Goal: Task Accomplishment & Management: Manage account settings

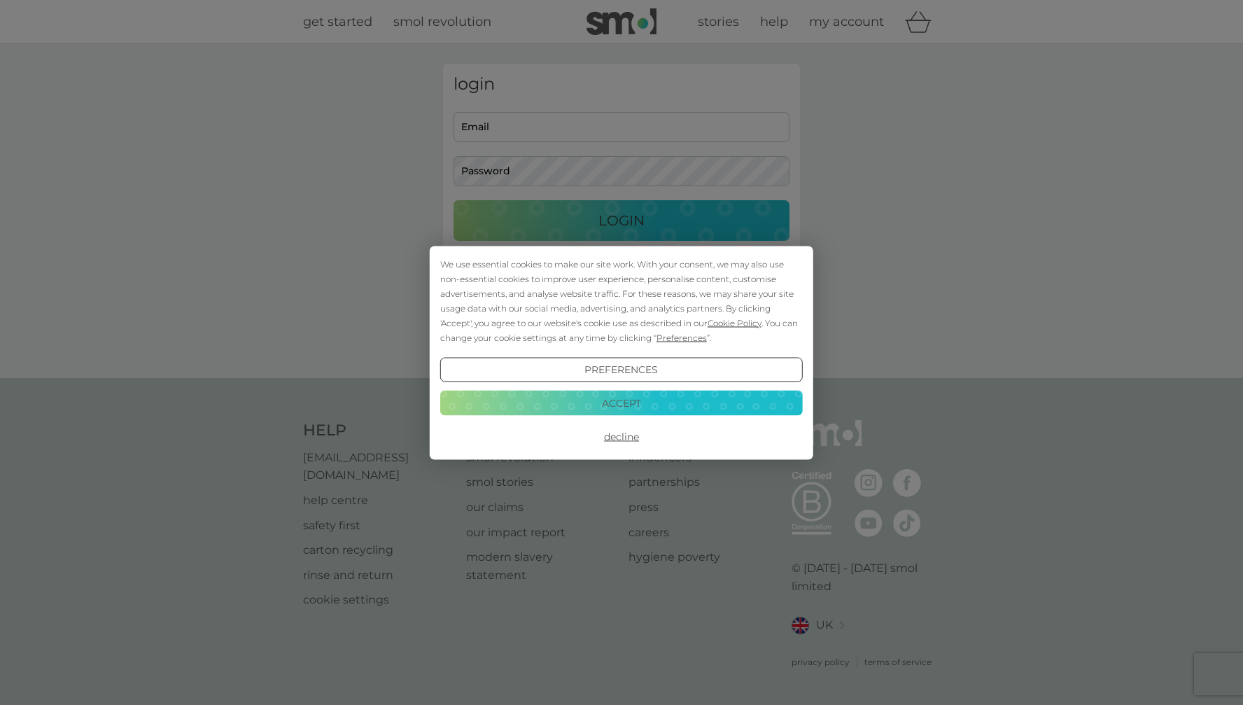
type input "[EMAIL_ADDRESS][DOMAIN_NAME]"
click at [613, 439] on button "Decline" at bounding box center [621, 436] width 363 height 25
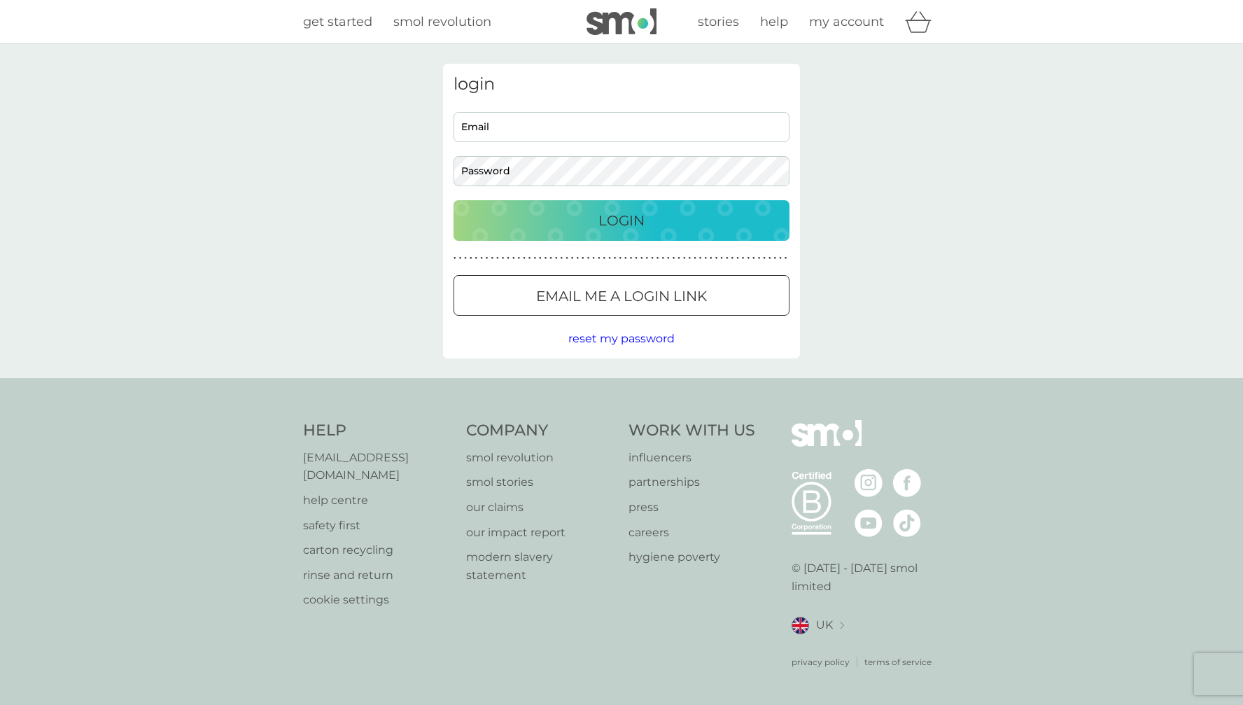
type input "[EMAIL_ADDRESS][DOMAIN_NAME]"
click at [613, 225] on p "Login" at bounding box center [621, 220] width 46 height 22
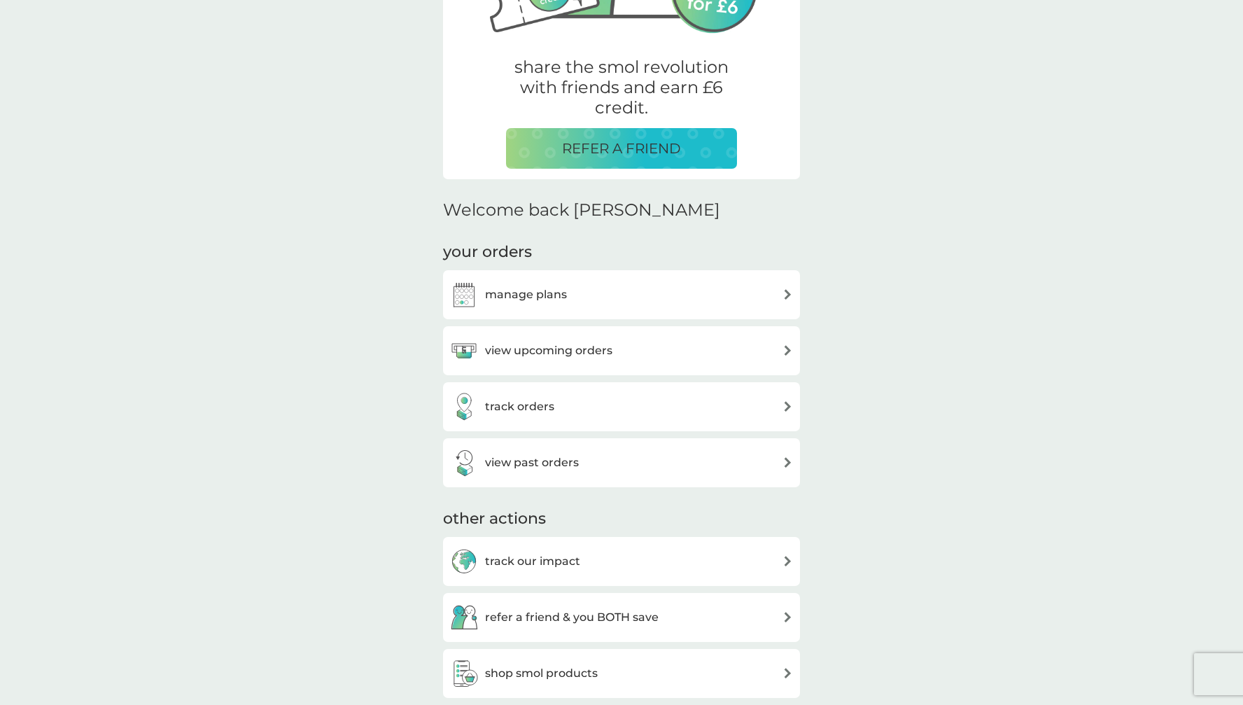
scroll to position [274, 0]
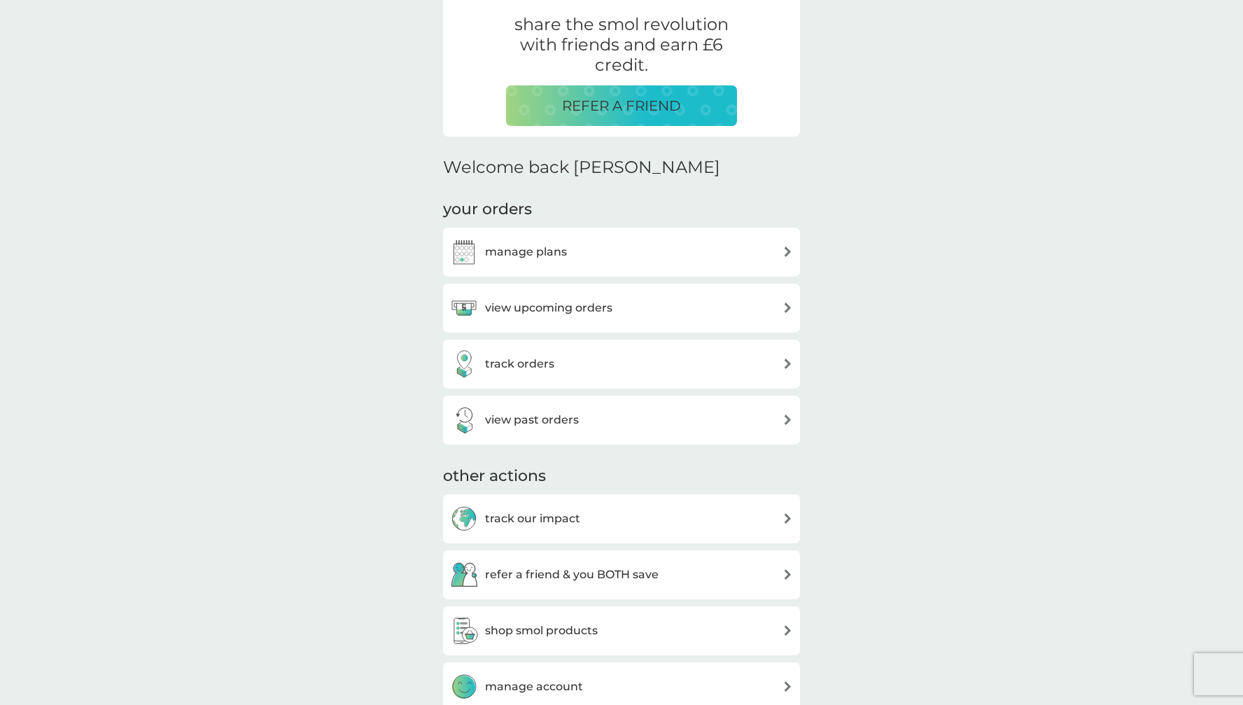
click at [590, 312] on h3 "view upcoming orders" at bounding box center [548, 308] width 127 height 18
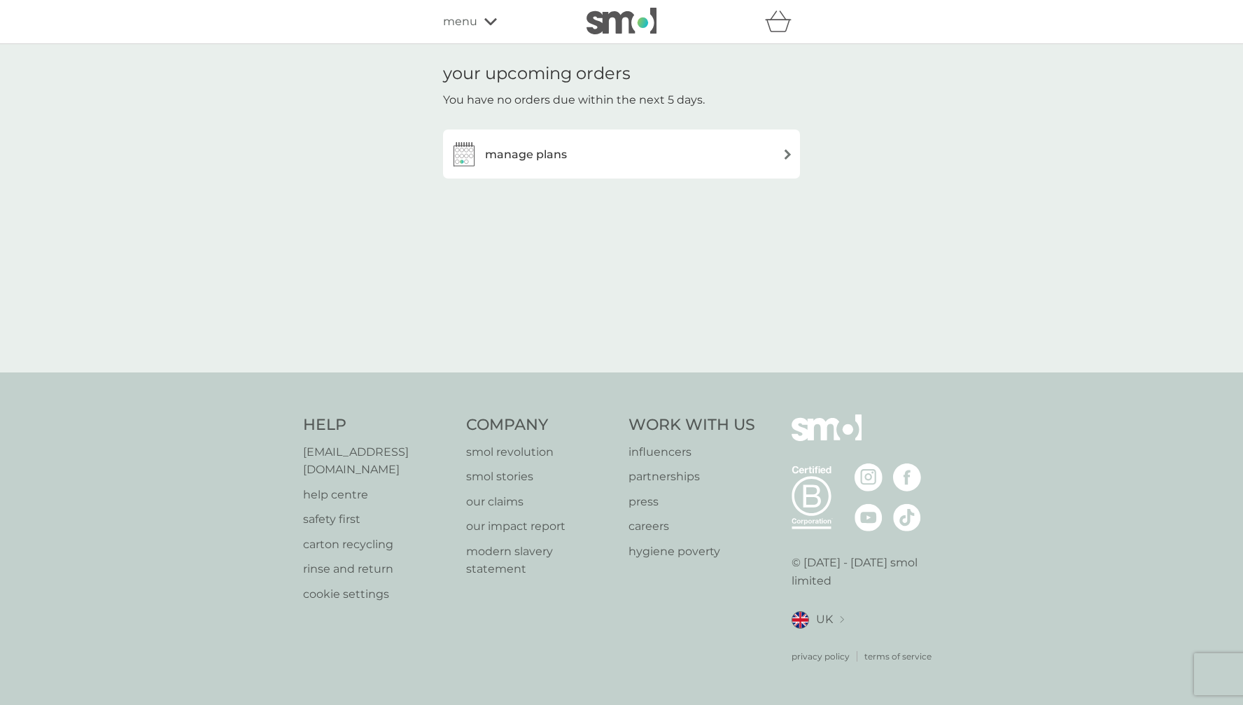
click at [551, 157] on h3 "manage plans" at bounding box center [526, 155] width 82 height 18
